Goal: Task Accomplishment & Management: Use online tool/utility

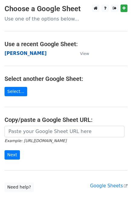
click at [16, 56] on strong "[PERSON_NAME]" at bounding box center [26, 53] width 42 height 5
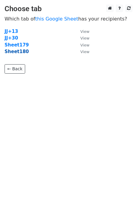
click at [19, 51] on strong "Sheet180" at bounding box center [17, 51] width 24 height 5
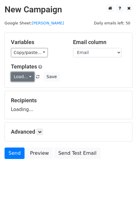
click at [21, 76] on link "Load..." at bounding box center [22, 76] width 23 height 9
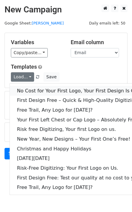
click at [36, 92] on link "No Cost for Your First Logo, Your First Design Is On Us!" at bounding box center [82, 91] width 145 height 10
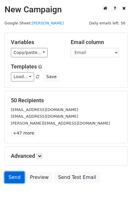
click at [10, 175] on link "Send" at bounding box center [15, 177] width 20 height 11
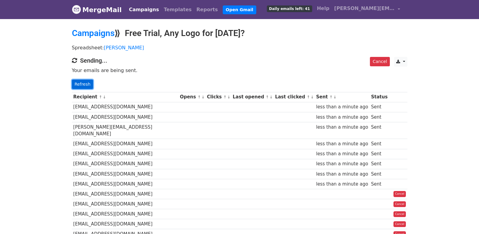
click at [78, 86] on link "Refresh" at bounding box center [82, 83] width 21 height 9
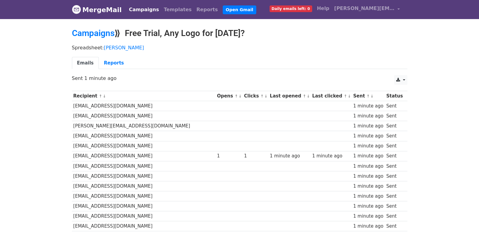
scroll to position [403, 0]
